Goal: Task Accomplishment & Management: Use online tool/utility

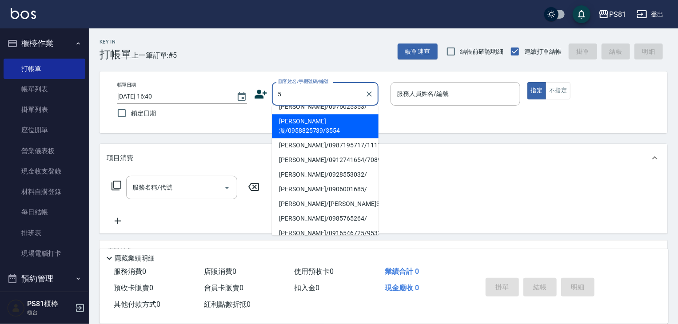
scroll to position [195, 0]
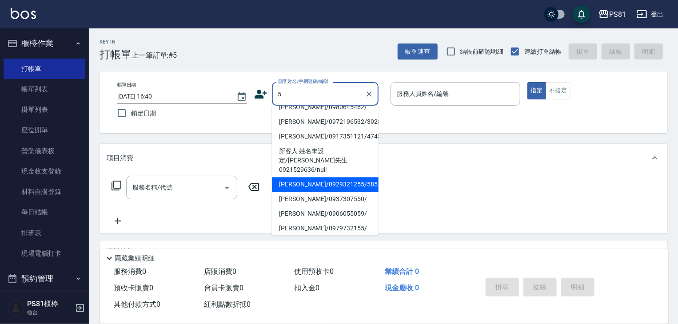
click at [322, 177] on li "黃信彰/0929321255/585" at bounding box center [325, 184] width 107 height 15
type input "黃信彰/0929321255/585"
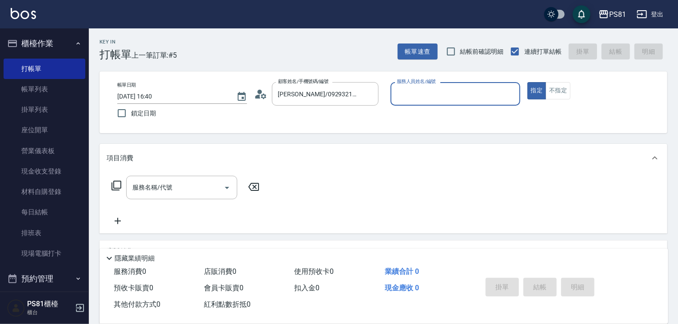
type input "BEN-10"
click at [347, 105] on div "黃信彰/0929321255/585 顧客姓名/手機號碼/編號" at bounding box center [325, 94] width 107 height 24
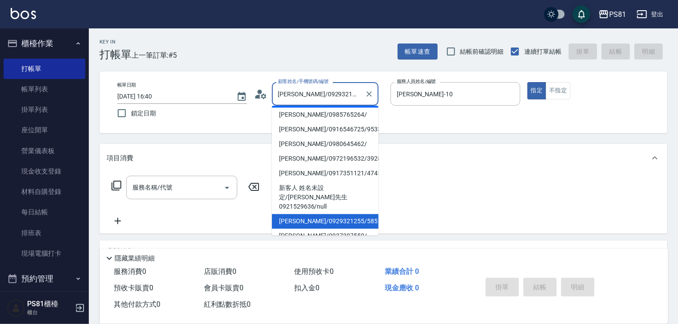
scroll to position [180, 0]
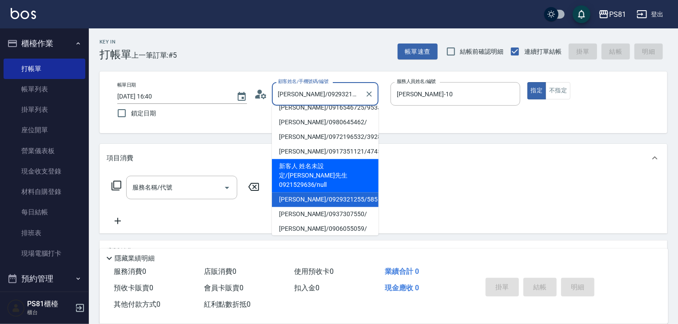
click at [339, 192] on li "黃信彰/0929321255/585" at bounding box center [325, 199] width 107 height 15
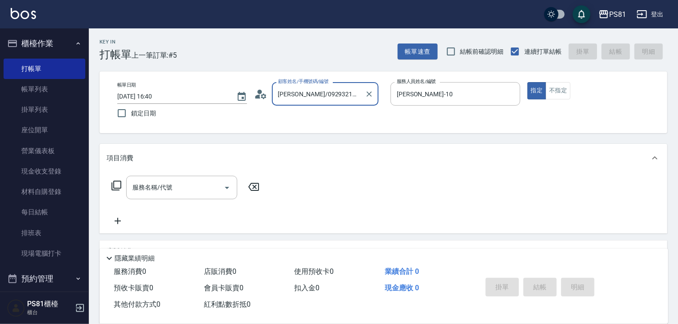
drag, startPoint x: 320, startPoint y: 69, endPoint x: 319, endPoint y: 86, distance: 16.5
click at [319, 77] on div "Key In 打帳單 上一筆訂單:#5 帳單速查 結帳前確認明細 連續打單結帳 掛單 結帳 明細 帳單日期 2025/08/12 16:40 鎖定日期 顧客姓…" at bounding box center [383, 230] width 589 height 404
click at [319, 86] on div "黃信彰/0929321255/585 顧客姓名/手機號碼/編號" at bounding box center [325, 94] width 107 height 24
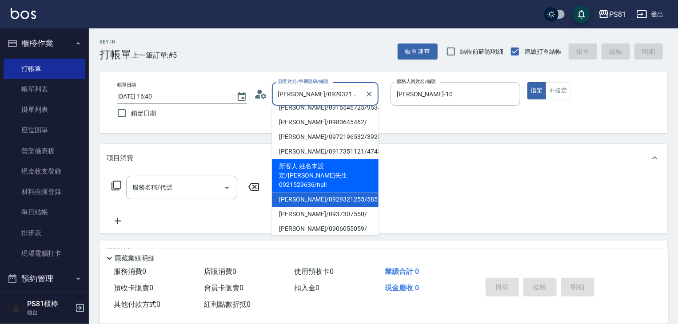
click at [331, 166] on li "新客人 姓名未設定/[PERSON_NAME]先生0921529636/null" at bounding box center [325, 175] width 107 height 33
type input "新客人 姓名未設定/[PERSON_NAME]先生0921529636/null"
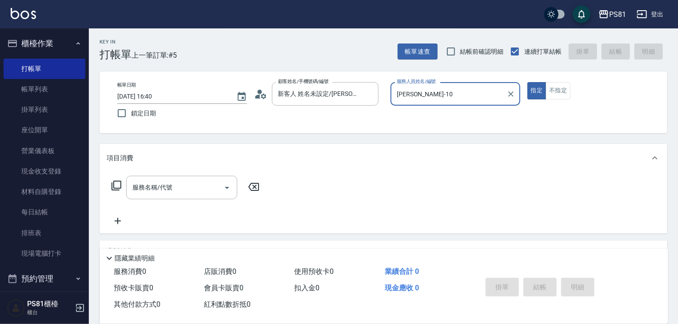
click at [409, 96] on input "BEN-10" at bounding box center [449, 94] width 108 height 16
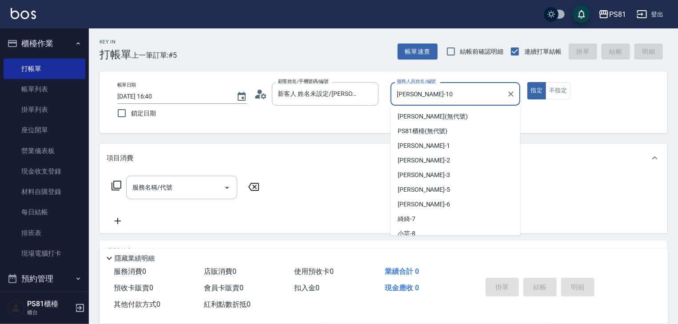
click at [409, 97] on input "BEN-10" at bounding box center [449, 94] width 108 height 16
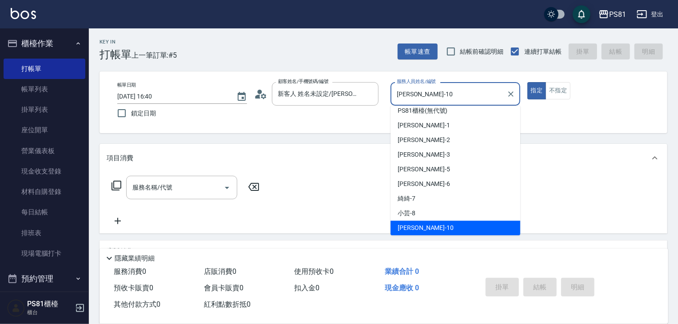
click at [409, 97] on input "BEN-10" at bounding box center [449, 94] width 108 height 16
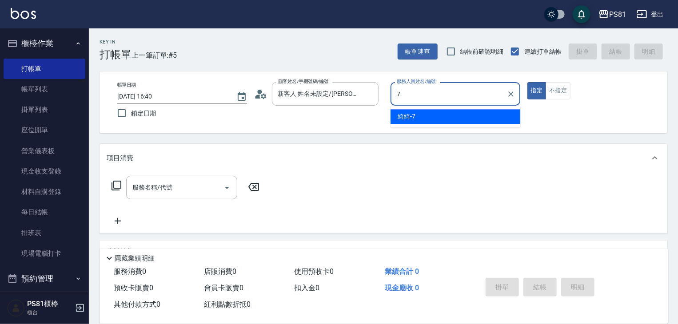
drag, startPoint x: 418, startPoint y: 115, endPoint x: 407, endPoint y: 119, distance: 11.4
click at [417, 116] on div "綺綺 -7" at bounding box center [456, 116] width 130 height 15
type input "綺綺-7"
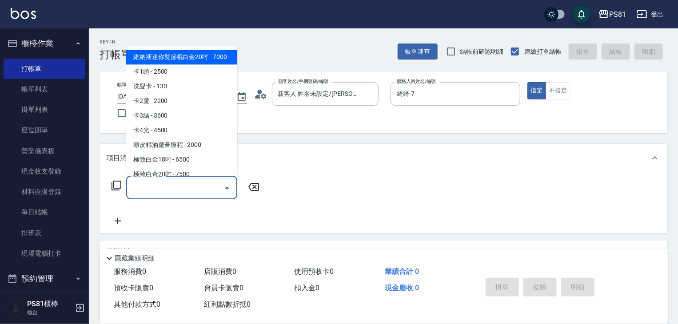
click at [196, 195] on input "服務名稱/代號" at bounding box center [175, 188] width 90 height 16
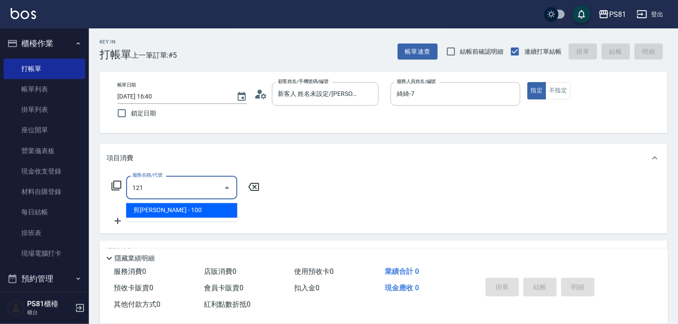
click at [197, 206] on span "剪[PERSON_NAME] - 100" at bounding box center [181, 211] width 111 height 15
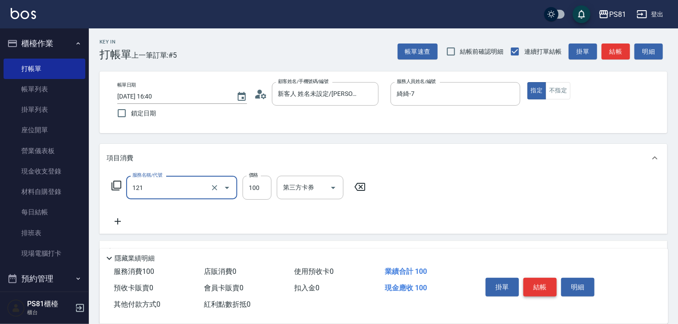
type input "剪劉海(121)"
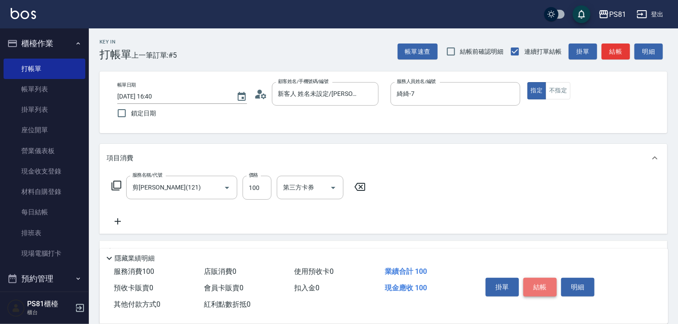
click at [543, 283] on button "結帳" at bounding box center [540, 287] width 33 height 19
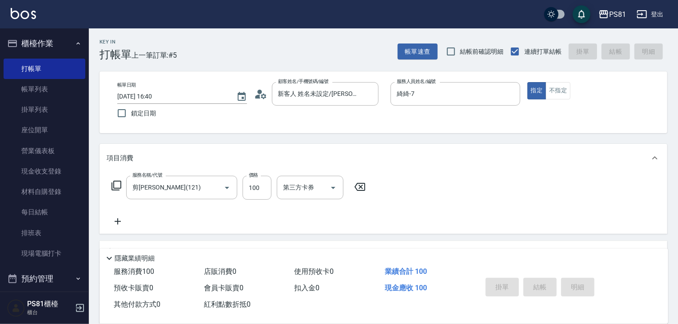
type input "[DATE] 17:22"
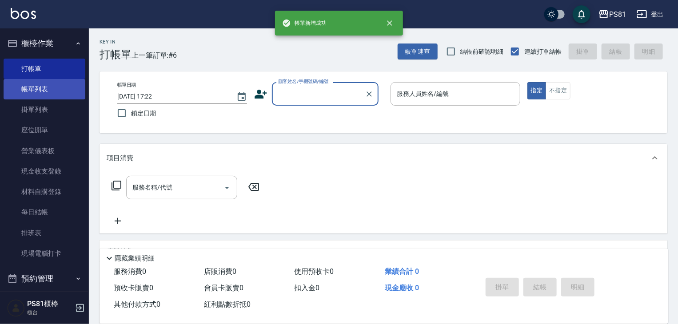
click at [71, 96] on link "帳單列表" at bounding box center [45, 89] width 82 height 20
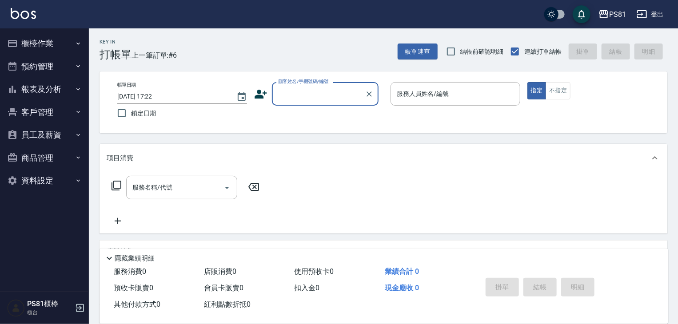
click at [37, 38] on button "櫃檯作業" at bounding box center [45, 43] width 82 height 23
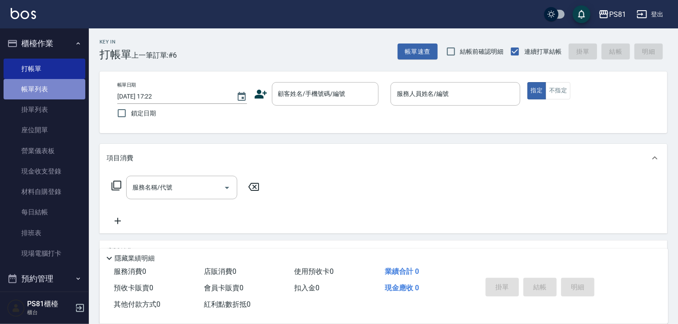
click at [65, 92] on link "帳單列表" at bounding box center [45, 89] width 82 height 20
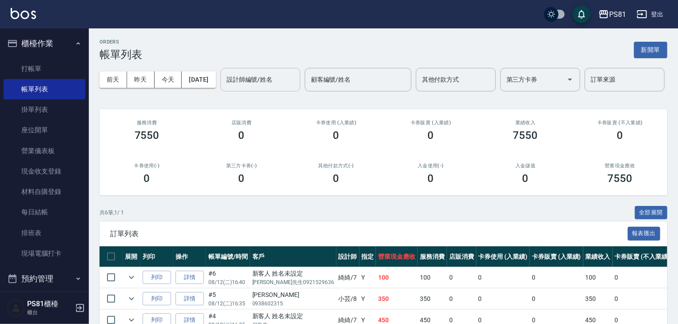
click at [224, 88] on input "設計師編號/姓名" at bounding box center [260, 80] width 72 height 16
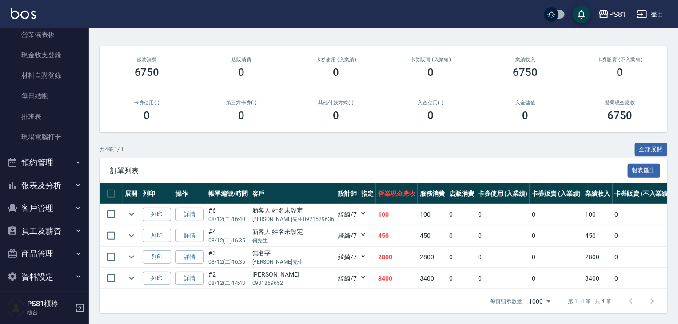
scroll to position [124, 0]
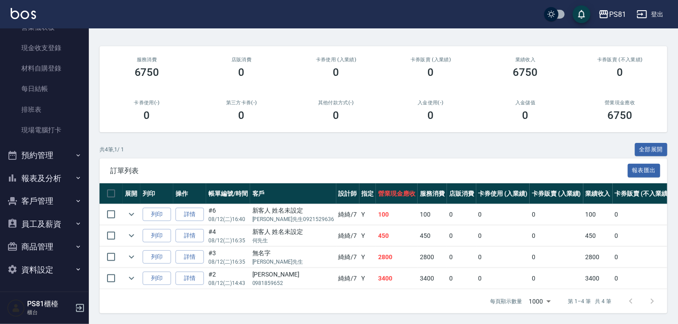
type input "綺綺-7"
click at [69, 187] on button "報表及分析" at bounding box center [45, 178] width 82 height 23
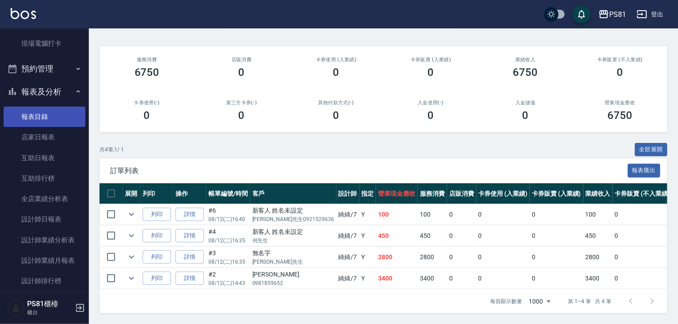
scroll to position [212, 0]
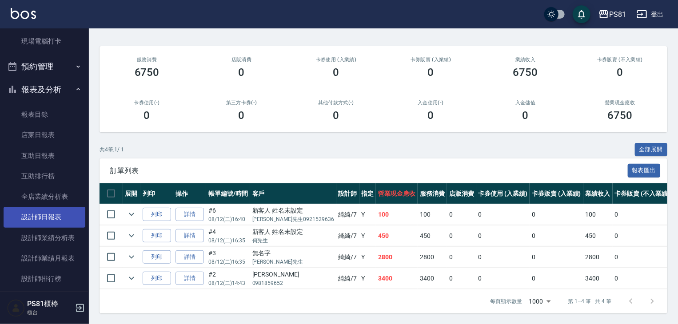
click at [68, 210] on link "設計師日報表" at bounding box center [45, 217] width 82 height 20
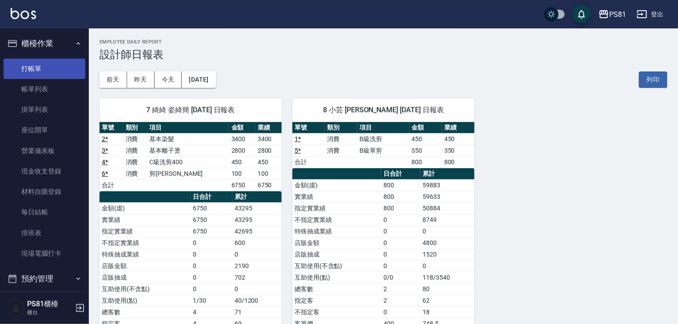
click at [52, 71] on link "打帳單" at bounding box center [45, 69] width 82 height 20
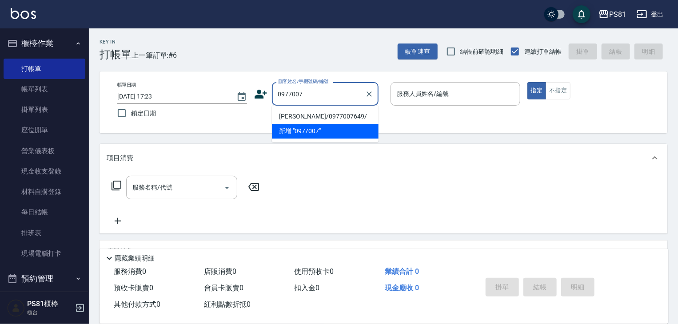
click at [325, 118] on li "[PERSON_NAME]/0977007649/" at bounding box center [325, 116] width 107 height 15
type input "[PERSON_NAME]/0977007649/"
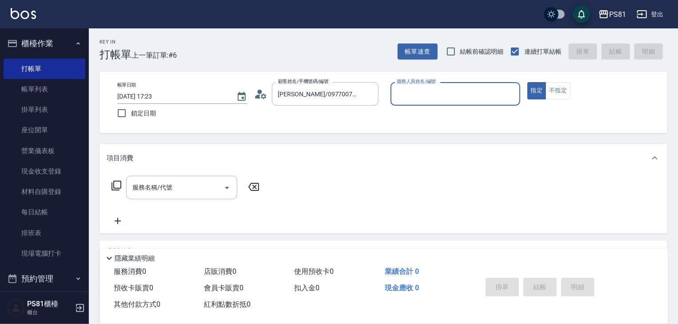
type input "綺綺-7"
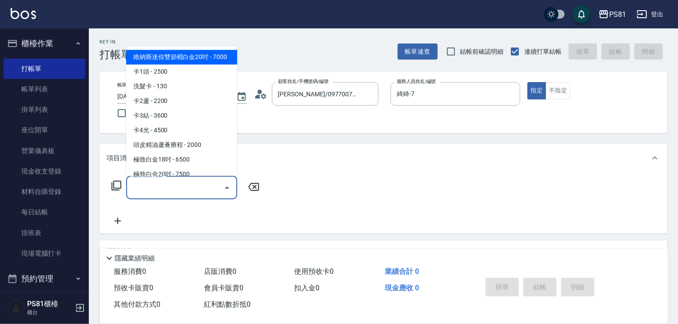
click at [172, 180] on input "服務名稱/代號" at bounding box center [175, 188] width 90 height 16
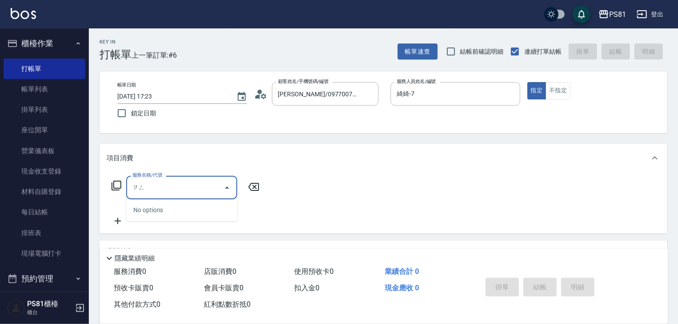
type input "曾"
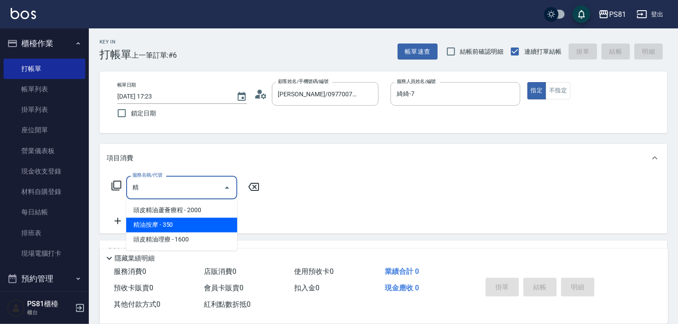
click at [177, 226] on span "精油按摩 - 350" at bounding box center [181, 225] width 111 height 15
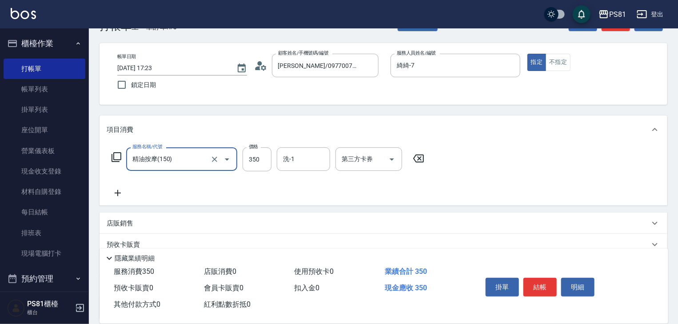
scroll to position [44, 0]
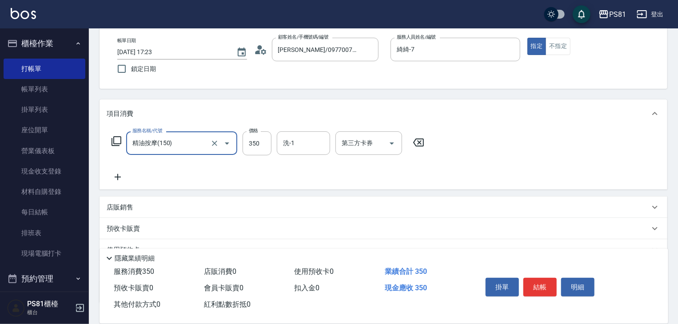
type input "精油按摩(150)"
click at [126, 176] on icon at bounding box center [118, 177] width 22 height 11
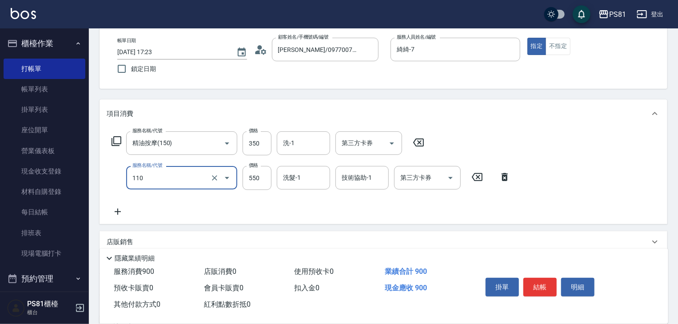
type input "去角質(抗油)(110)"
click at [117, 208] on icon at bounding box center [118, 212] width 22 height 11
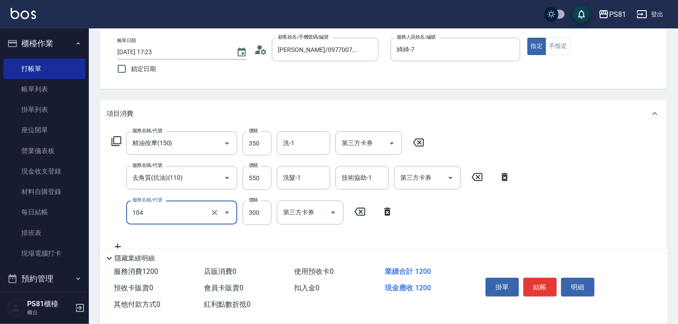
type input "C級單剪300(104)"
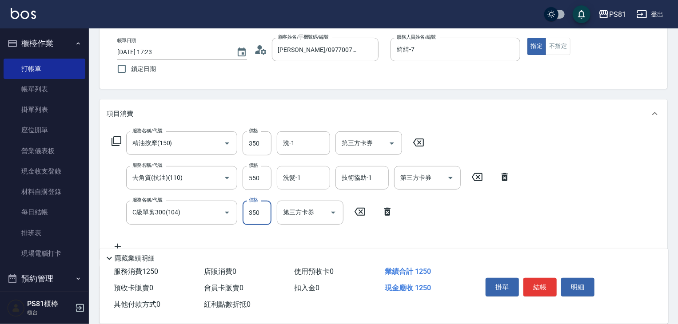
click at [306, 188] on div "洗髮-1" at bounding box center [303, 178] width 53 height 24
type input "350"
type input "Q比-21"
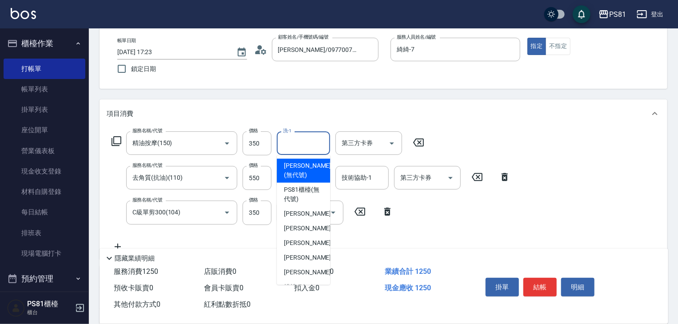
click at [297, 143] on input "洗-1" at bounding box center [303, 144] width 45 height 16
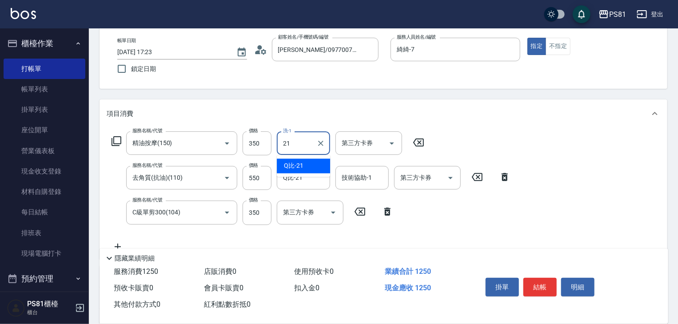
type input "Q比-21"
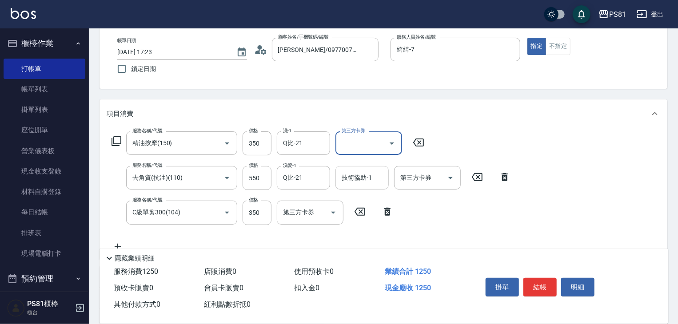
click at [359, 184] on input "技術協助-1" at bounding box center [362, 178] width 45 height 16
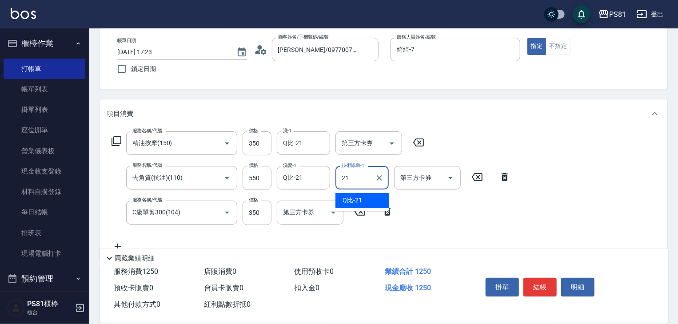
type input "Q比-21"
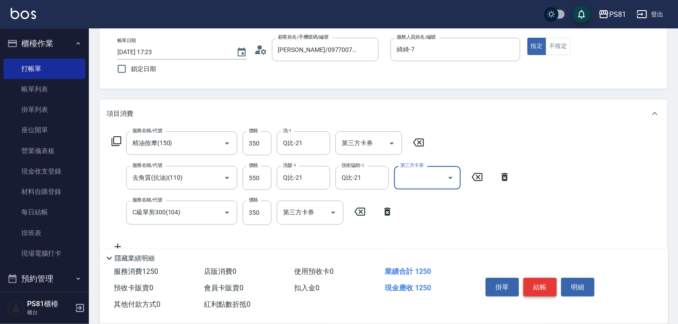
click at [546, 288] on button "結帳" at bounding box center [540, 287] width 33 height 19
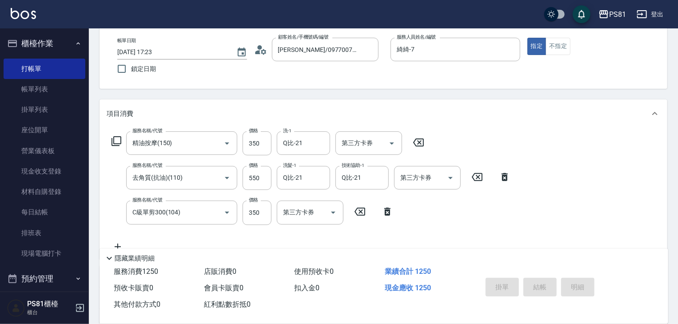
type input "[DATE] 17:33"
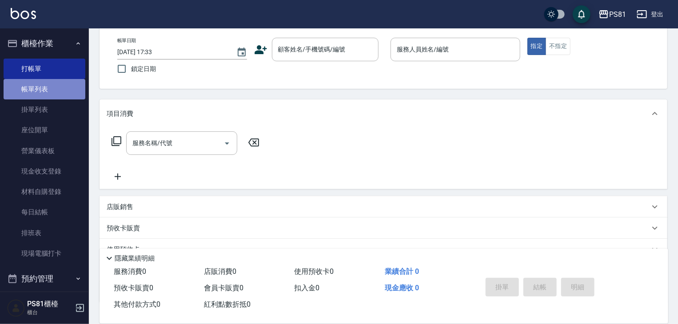
click at [48, 95] on link "帳單列表" at bounding box center [45, 89] width 82 height 20
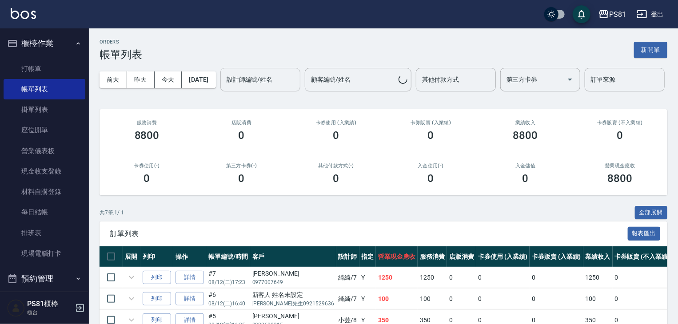
click at [224, 88] on input "設計師編號/姓名" at bounding box center [260, 80] width 72 height 16
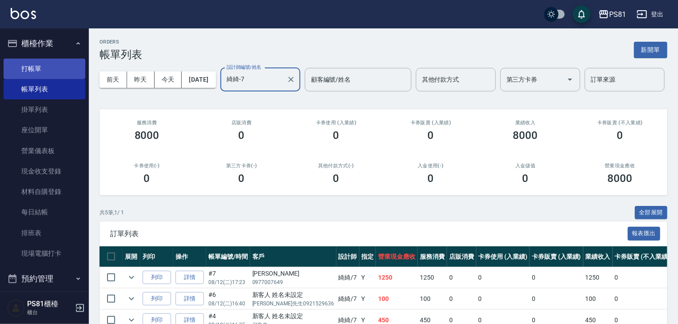
type input "綺綺-7"
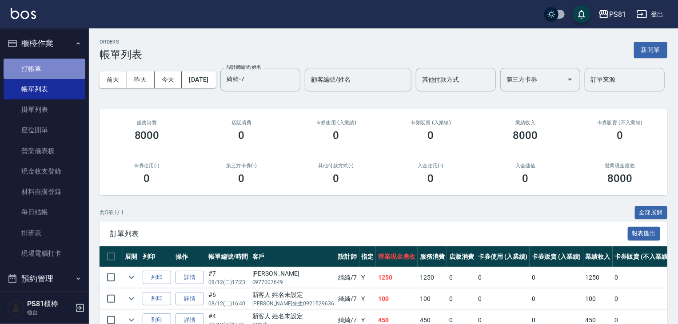
click at [52, 72] on link "打帳單" at bounding box center [45, 69] width 82 height 20
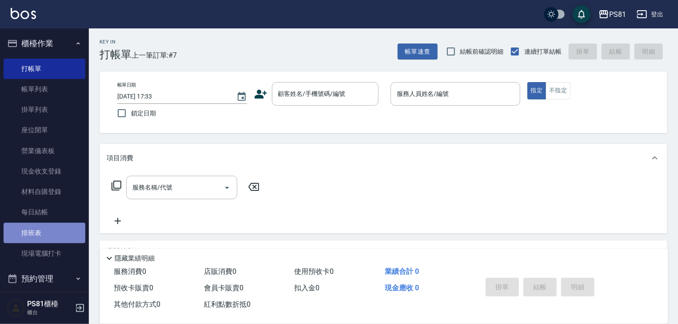
click at [48, 235] on link "排班表" at bounding box center [45, 233] width 82 height 20
